Goal: Information Seeking & Learning: Find specific fact

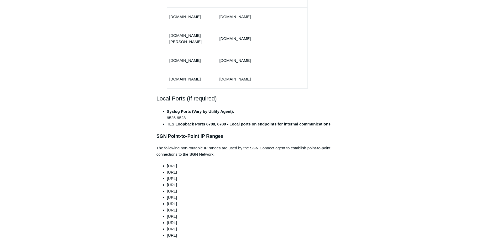
scroll to position [368, 0]
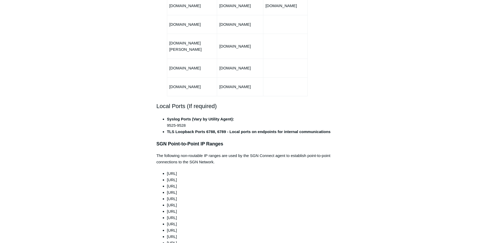
drag, startPoint x: 369, startPoint y: 187, endPoint x: 349, endPoint y: 189, distance: 19.7
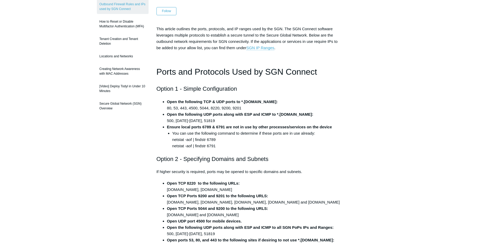
scroll to position [0, 0]
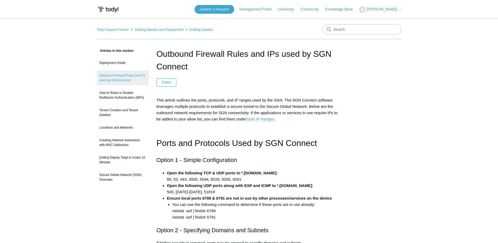
click at [265, 118] on link "SGN IP Ranges" at bounding box center [260, 119] width 28 height 5
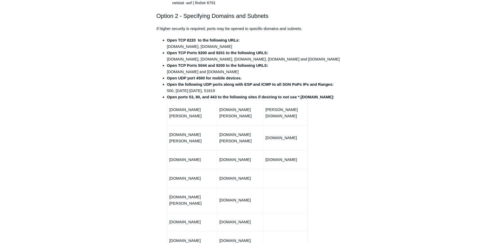
scroll to position [207, 0]
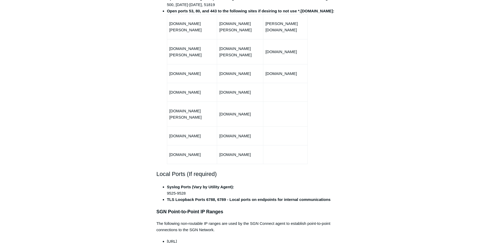
scroll to position [364, 0]
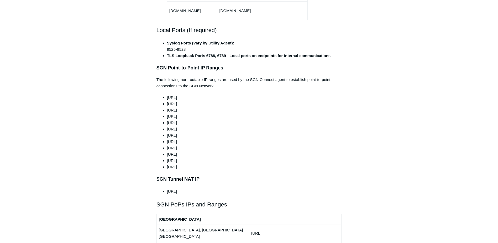
scroll to position [443, 0]
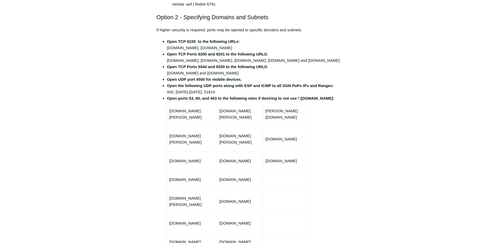
scroll to position [207, 0]
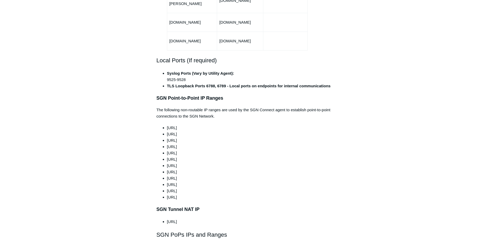
scroll to position [390, 0]
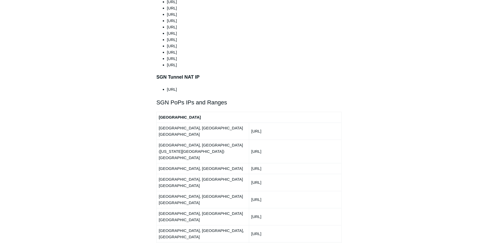
scroll to position [548, 0]
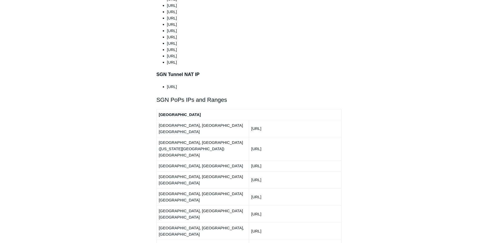
click at [368, 94] on div "Articles in this section Deployment Guide Outbound Firewall Rules and IPs used …" at bounding box center [249, 193] width 305 height 1386
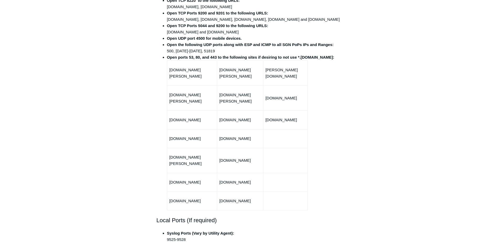
scroll to position [233, 0]
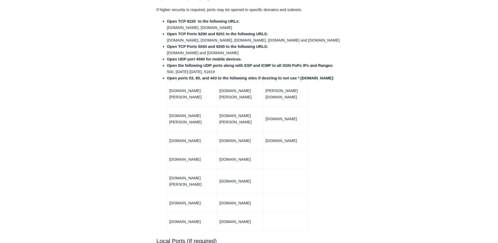
click at [337, 106] on li "Open ports 53, 80, and 443 to the following sites if desiring to not use *.[DOM…" at bounding box center [254, 153] width 175 height 156
click at [339, 119] on li "Open ports 53, 80, and 443 to the following sites if desiring to not use *.[DOM…" at bounding box center [254, 153] width 175 height 156
drag, startPoint x: 231, startPoint y: 27, endPoint x: 166, endPoint y: 27, distance: 64.8
click at [166, 27] on ul "Open TCP 8220 to the following URLs: [DOMAIN_NAME], [DOMAIN_NAME] Open TCP Port…" at bounding box center [252, 124] width 180 height 213
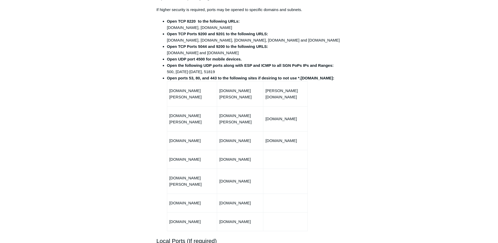
copy li "[DOMAIN_NAME], [DOMAIN_NAME]"
drag, startPoint x: 339, startPoint y: 40, endPoint x: 287, endPoint y: 38, distance: 52.3
click at [287, 38] on li "Open TCP Ports 9200 and 9201 to the following URLS: [DOMAIN_NAME], [DOMAIN_NAME…" at bounding box center [254, 37] width 175 height 13
drag, startPoint x: 287, startPoint y: 38, endPoint x: 339, endPoint y: 39, distance: 52.5
click at [339, 39] on li "Open TCP Ports 9200 and 9201 to the following URLS: [DOMAIN_NAME], [DOMAIN_NAME…" at bounding box center [254, 37] width 175 height 13
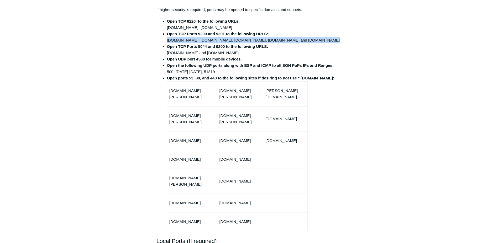
drag, startPoint x: 339, startPoint y: 39, endPoint x: 168, endPoint y: 41, distance: 171.2
click at [168, 41] on li "Open TCP Ports 9200 and 9201 to the following URLS: [DOMAIN_NAME], [DOMAIN_NAME…" at bounding box center [254, 37] width 175 height 13
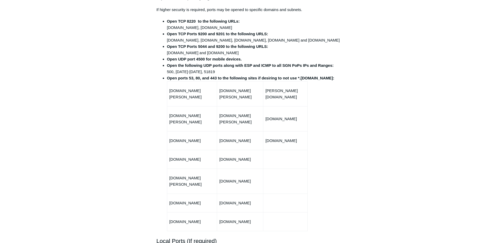
click at [288, 57] on li "Open UDP port 4500 for mobile devices." at bounding box center [254, 59] width 175 height 6
drag, startPoint x: 250, startPoint y: 53, endPoint x: 167, endPoint y: 51, distance: 82.7
click at [167, 51] on li "Open TCP Ports 5044 and 9200 to the following URLS: [DOMAIN_NAME] and [DOMAIN_N…" at bounding box center [254, 49] width 175 height 13
drag, startPoint x: 167, startPoint y: 51, endPoint x: 170, endPoint y: 51, distance: 3.2
copy li "[DOMAIN_NAME] and [DOMAIN_NAME]"
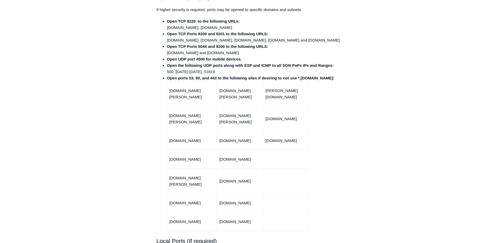
click at [222, 71] on li "Open the following UDP ports along with ESP and ICMP to all SGN PoPs IPs and Ra…" at bounding box center [254, 68] width 175 height 13
click at [211, 71] on li "Open the following UDP ports along with ESP and ICMP to all SGN PoPs IPs and Ra…" at bounding box center [254, 68] width 175 height 13
click at [209, 71] on li "Open the following UDP ports along with ESP and ICMP to all SGN PoPs IPs and Ra…" at bounding box center [254, 68] width 175 height 13
click at [213, 69] on li "Open the following UDP ports along with ESP and ICMP to all SGN PoPs IPs and Ra…" at bounding box center [254, 68] width 175 height 13
click at [206, 71] on li "Open the following UDP ports along with ESP and ICMP to all SGN PoPs IPs and Ra…" at bounding box center [254, 68] width 175 height 13
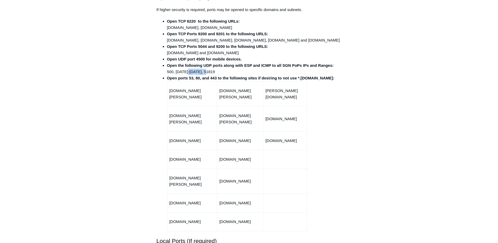
drag, startPoint x: 208, startPoint y: 72, endPoint x: 187, endPoint y: 70, distance: 21.1
click at [187, 70] on li "Open the following UDP ports along with ESP and ICMP to all SGN PoPs IPs and Ra…" at bounding box center [254, 68] width 175 height 13
drag, startPoint x: 187, startPoint y: 70, endPoint x: 227, endPoint y: 72, distance: 39.9
click at [209, 70] on li "Open the following UDP ports along with ESP and ICMP to all SGN PoPs IPs and Ra…" at bounding box center [254, 68] width 175 height 13
click at [239, 72] on li "Open the following UDP ports along with ESP and ICMP to all SGN PoPs IPs and Ra…" at bounding box center [254, 68] width 175 height 13
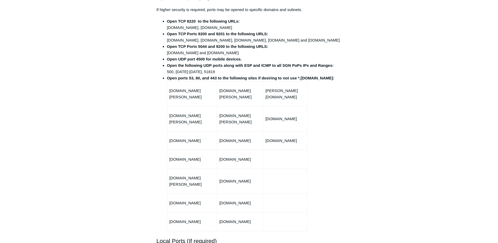
click at [335, 75] on li "Open ports 53, 80, and 443 to the following sites if desiring to not use *.[DOM…" at bounding box center [254, 153] width 175 height 156
click at [316, 108] on li "Open ports 53, 80, and 443 to the following sites if desiring to not use *.[DOM…" at bounding box center [254, 153] width 175 height 156
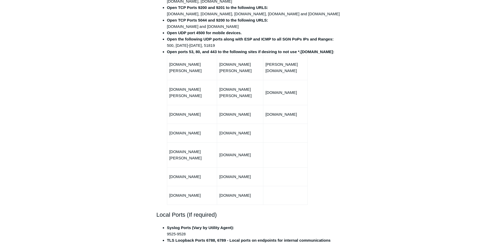
drag, startPoint x: 249, startPoint y: 183, endPoint x: 166, endPoint y: 69, distance: 141.6
click at [166, 69] on ul "Open TCP 8220 to the following URLs: [DOMAIN_NAME], [DOMAIN_NAME] Open TCP Port…" at bounding box center [252, 98] width 180 height 213
drag, startPoint x: 166, startPoint y: 69, endPoint x: 171, endPoint y: 69, distance: 4.2
copy li "[DOMAIN_NAME][PERSON_NAME] [DOMAIN_NAME][PERSON_NAME] [DOMAIN_NAME] [DOMAIN_NAM…"
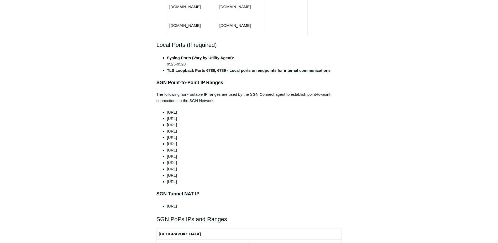
scroll to position [417, 0]
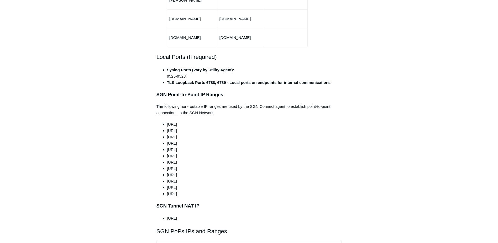
click at [308, 134] on li "[URL]" at bounding box center [254, 137] width 175 height 6
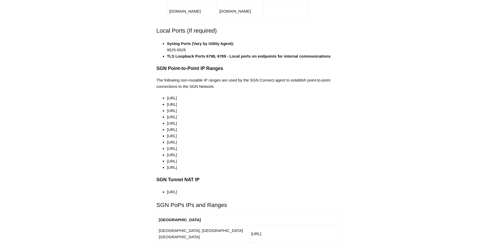
scroll to position [469, 0]
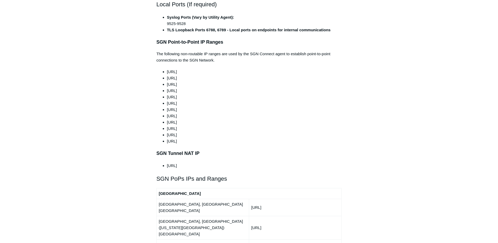
drag, startPoint x: 195, startPoint y: 128, endPoint x: 167, endPoint y: 59, distance: 74.2
click at [167, 69] on ul "[URL] [URL] [URL] [URL] [URL] [URL] [URL] [URL] [URL] [URL] [URL] [URL]" at bounding box center [252, 107] width 180 height 76
copy ul "[URL] [URL] [URL] [URL] [URL] [URL] [URL] [URL] [URL] [URL] [URL] [URL]"
drag, startPoint x: 291, startPoint y: 130, endPoint x: 284, endPoint y: 130, distance: 6.8
click at [291, 138] on li "[URL]" at bounding box center [254, 141] width 175 height 6
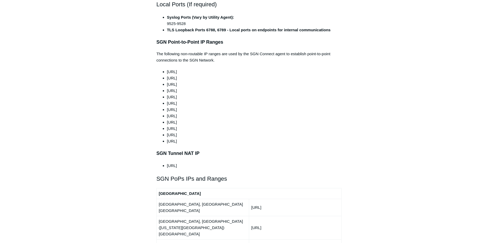
drag, startPoint x: 193, startPoint y: 151, endPoint x: 167, endPoint y: 153, distance: 25.8
click at [167, 162] on li "[URL]" at bounding box center [254, 165] width 175 height 6
copy li "[URL]"
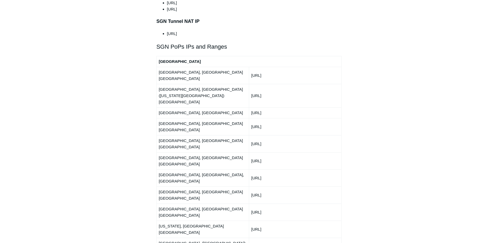
scroll to position [627, 0]
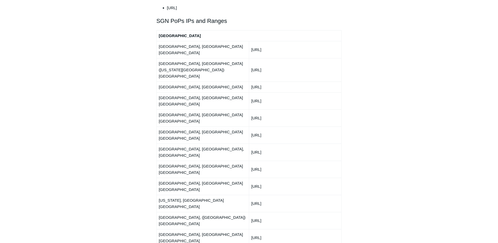
drag, startPoint x: 284, startPoint y: 185, endPoint x: 252, endPoint y: 34, distance: 154.7
copy tbody "[URL] [GEOGRAPHIC_DATA], [GEOGRAPHIC_DATA] ([US_STATE][GEOGRAPHIC_DATA]) [GEOGR…"
click at [383, 90] on div "Articles in this section Deployment Guide Outbound Firewall Rules and IPs used …" at bounding box center [249, 114] width 305 height 1386
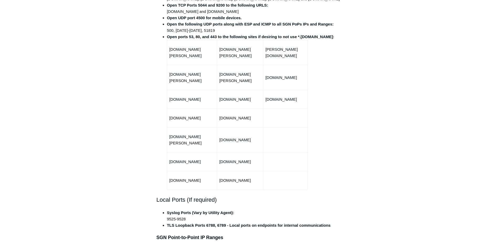
scroll to position [259, 0]
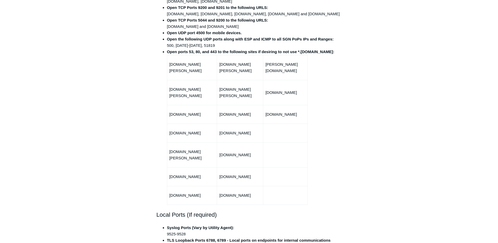
drag, startPoint x: 251, startPoint y: 182, endPoint x: 168, endPoint y: 69, distance: 140.0
click at [168, 69] on tbody "[DOMAIN_NAME][PERSON_NAME] [DOMAIN_NAME][PERSON_NAME] [PERSON_NAME][DOMAIN_NAME…" at bounding box center [237, 129] width 140 height 149
drag, startPoint x: 168, startPoint y: 69, endPoint x: 173, endPoint y: 70, distance: 5.5
copy tbody "[DOMAIN_NAME][PERSON_NAME] [DOMAIN_NAME][PERSON_NAME] [DOMAIN_NAME] [DOMAIN_NAM…"
drag, startPoint x: 350, startPoint y: 86, endPoint x: 347, endPoint y: 92, distance: 7.7
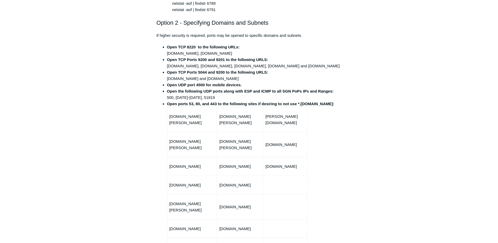
scroll to position [207, 0]
drag, startPoint x: 232, startPoint y: 54, endPoint x: 166, endPoint y: 56, distance: 65.1
click at [166, 56] on ul "Open TCP 8220 to the following URLs: [DOMAIN_NAME], [DOMAIN_NAME] Open TCP Port…" at bounding box center [252, 150] width 180 height 213
copy li "[DOMAIN_NAME], [DOMAIN_NAME]"
drag, startPoint x: 338, startPoint y: 66, endPoint x: 166, endPoint y: 67, distance: 171.2
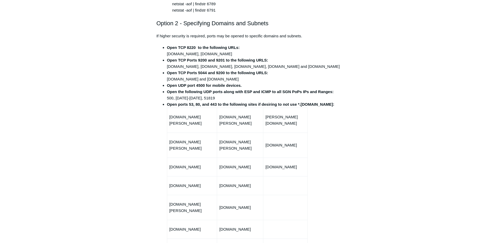
click at [166, 67] on ul "Open TCP 8220 to the following URLs: [DOMAIN_NAME], [DOMAIN_NAME] Open TCP Port…" at bounding box center [252, 150] width 180 height 213
copy li "[DOMAIN_NAME], [DOMAIN_NAME], [DOMAIN_NAME], [DOMAIN_NAME] and [DOMAIN_NAME]"
drag, startPoint x: 243, startPoint y: 79, endPoint x: 166, endPoint y: 79, distance: 76.9
click at [166, 79] on ul "Open TCP 8220 to the following URLs: [DOMAIN_NAME], [DOMAIN_NAME] Open TCP Port…" at bounding box center [252, 150] width 180 height 213
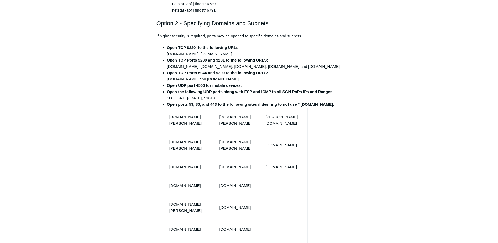
copy li "[DOMAIN_NAME] and [DOMAIN_NAME]"
click at [321, 130] on li "Open ports 53, 80, and 443 to the following sites if desiring to not use *.[DOM…" at bounding box center [254, 179] width 175 height 156
